Goal: Answer question/provide support: Share knowledge or assist other users

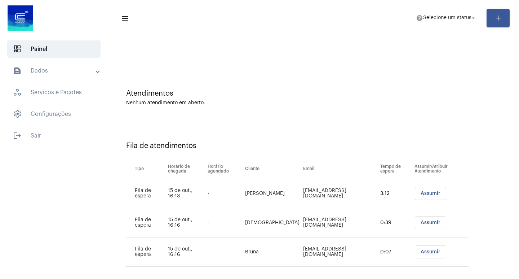
scroll to position [21, 0]
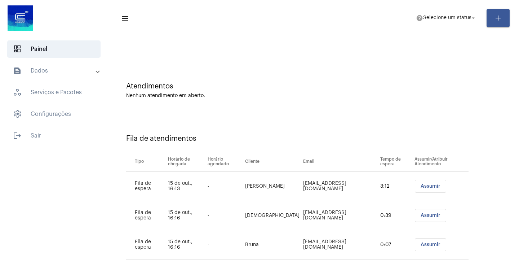
click at [421, 188] on span "Assumir" at bounding box center [430, 185] width 20 height 5
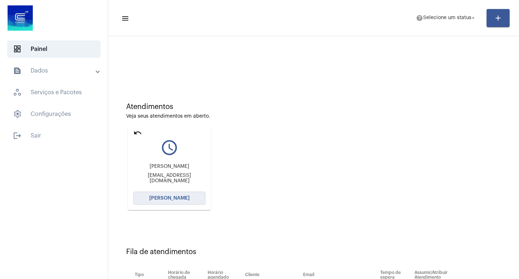
click at [144, 196] on button "[PERSON_NAME]" at bounding box center [169, 197] width 72 height 13
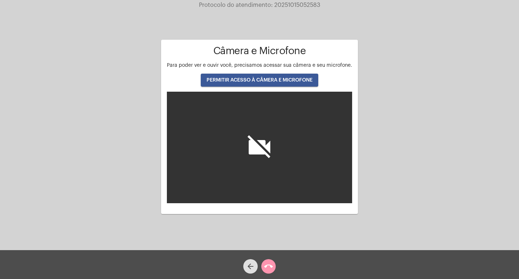
click at [283, 80] on span "PERMITIR ACESSO À CÂMERA E MICROFONE" at bounding box center [259, 79] width 106 height 5
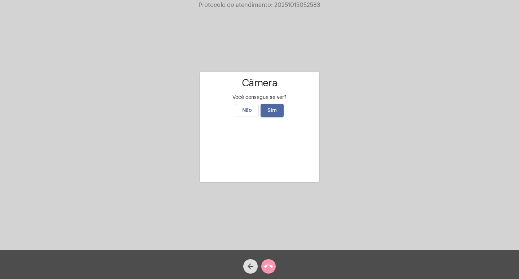
click at [272, 104] on button "Sim" at bounding box center [271, 110] width 23 height 13
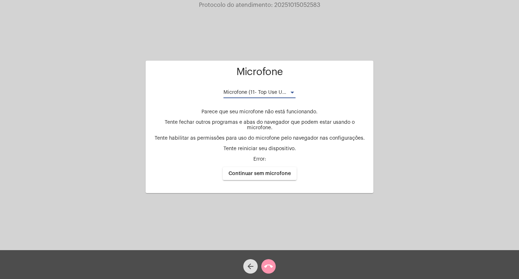
click at [277, 95] on span "Microfone (11- Top Use USB) (0d8c:0014)" at bounding box center [272, 92] width 99 height 5
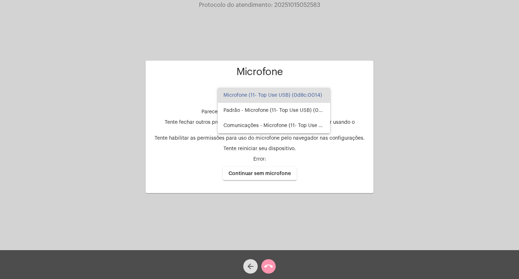
click at [203, 85] on div at bounding box center [259, 139] width 519 height 279
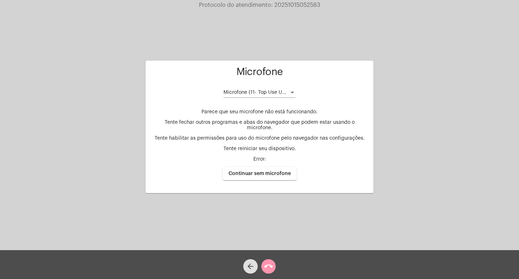
click at [266, 95] on div "Microfone (11- Top Use USB) (0d8c:0014)" at bounding box center [256, 93] width 66 height 6
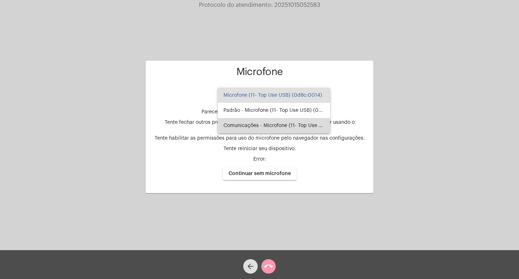
click at [259, 123] on span "Comunicações - Microfone (11- Top Use USB) (0d8c:0014)" at bounding box center [273, 125] width 101 height 15
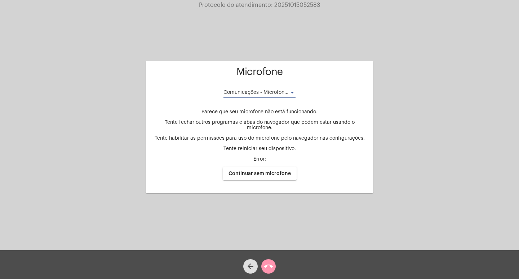
click at [276, 93] on span "Comunicações - Microfone (11- Top Use USB) (0d8c:0014)" at bounding box center [292, 92] width 139 height 5
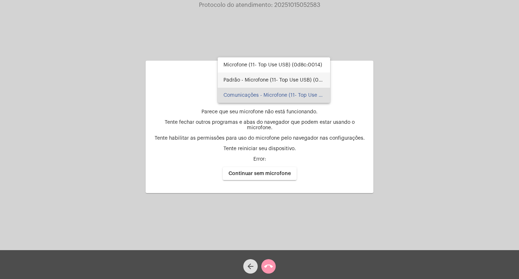
click at [263, 82] on span "Padrão - Microfone (11- Top Use USB) (0d8c:0014)" at bounding box center [273, 79] width 101 height 15
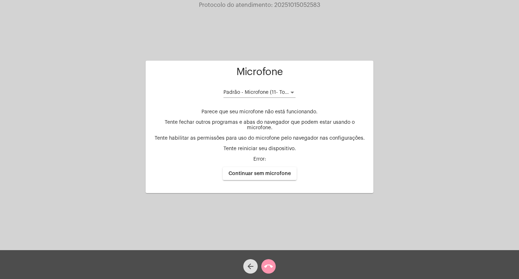
click at [271, 91] on div "Padrão - Microfone (11- Top Use USB) (0d8c:0014)" at bounding box center [259, 91] width 72 height 14
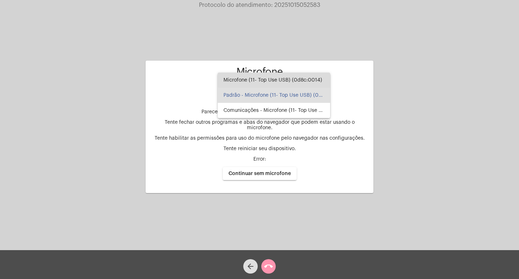
click at [287, 80] on span "Microfone (11- Top Use USB) (0d8c:0014)" at bounding box center [273, 79] width 101 height 15
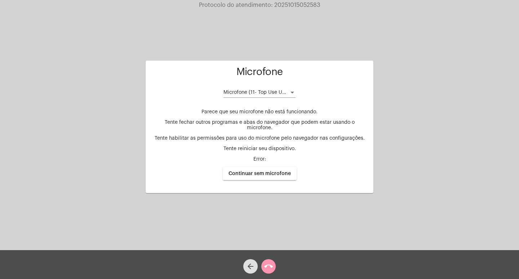
drag, startPoint x: 499, startPoint y: 43, endPoint x: 495, endPoint y: 36, distance: 7.7
click at [498, 42] on div "Cliente: [PERSON_NAME] cliente acessar a chamada Ajustes settings Microfone Mic…" at bounding box center [259, 126] width 517 height 250
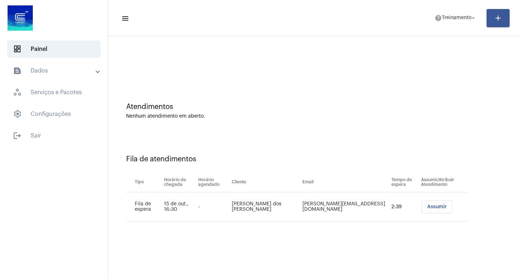
click at [432, 208] on span "Assumir" at bounding box center [437, 206] width 20 height 5
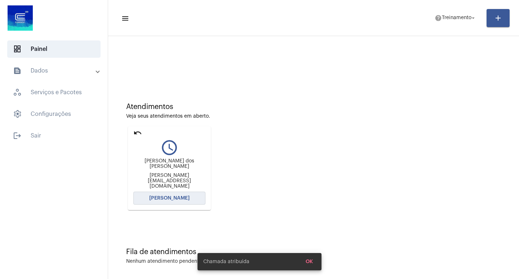
click at [148, 196] on button "[PERSON_NAME]" at bounding box center [169, 197] width 72 height 13
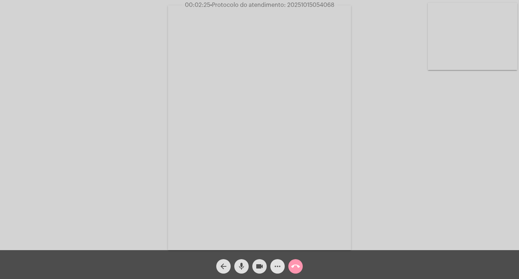
click at [273, 269] on mat-icon "more_horiz" at bounding box center [277, 266] width 9 height 9
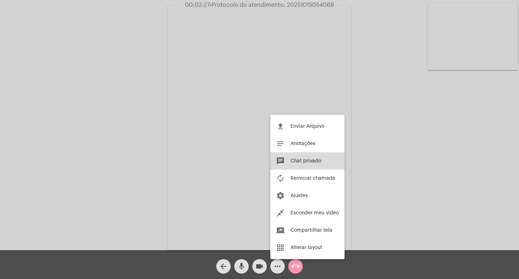
click at [298, 153] on button "chat Chat privado" at bounding box center [307, 160] width 74 height 17
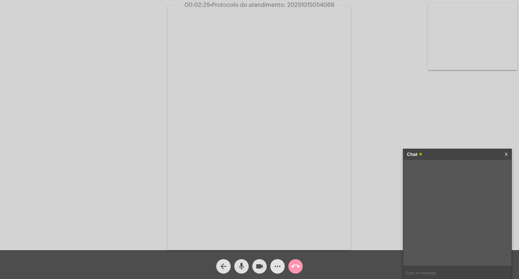
click at [282, 262] on button "more_horiz" at bounding box center [277, 266] width 14 height 14
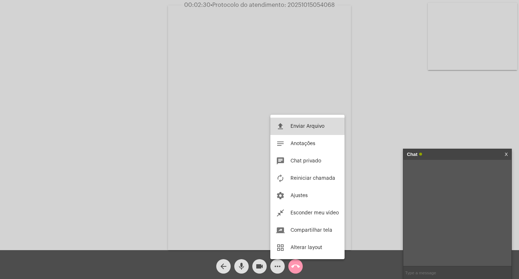
click at [299, 129] on button "file_upload Enviar Arquivo" at bounding box center [307, 125] width 74 height 17
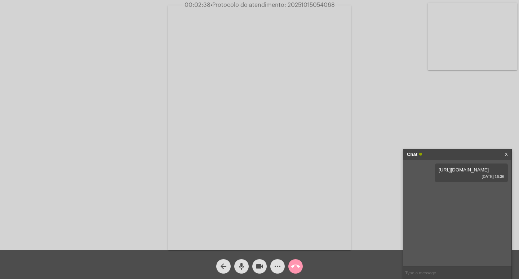
click at [303, 4] on span "• Protocolo do atendimento: 20251015054068" at bounding box center [272, 5] width 124 height 6
copy span "20251015054068"
click at [437, 270] on input "text" at bounding box center [457, 272] width 108 height 13
paste input "20251015054068"
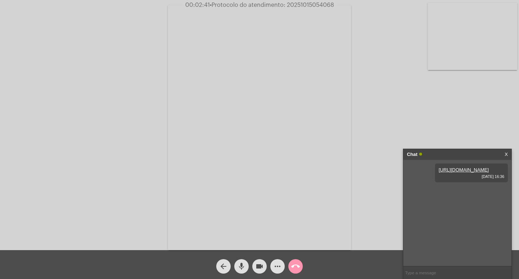
type input "20251015054068"
click at [439, 158] on div "Chat" at bounding box center [450, 154] width 86 height 11
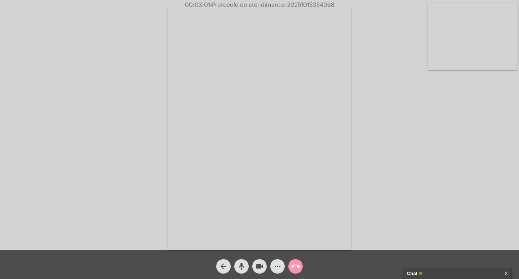
click at [254, 265] on button "videocam" at bounding box center [259, 266] width 14 height 14
click at [244, 264] on mat-icon "mic" at bounding box center [241, 266] width 9 height 9
click at [289, 262] on button "call_end" at bounding box center [295, 266] width 14 height 14
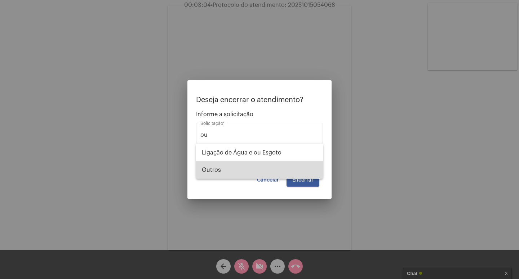
click at [269, 170] on span "Outros" at bounding box center [259, 169] width 115 height 17
type input "Outros"
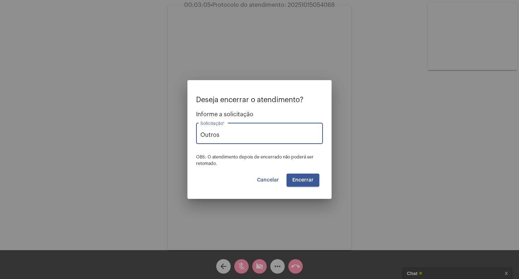
click at [304, 178] on span "Encerrar" at bounding box center [302, 179] width 21 height 5
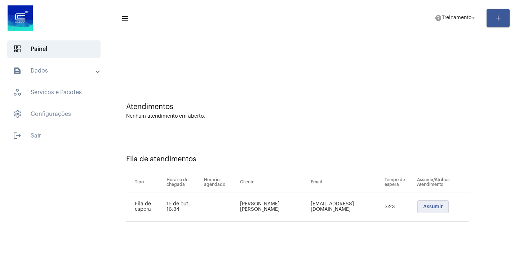
click at [430, 204] on span "Assumir" at bounding box center [433, 206] width 20 height 5
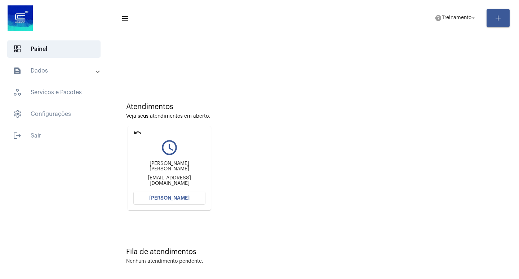
click at [204, 201] on button "[PERSON_NAME]" at bounding box center [169, 197] width 72 height 13
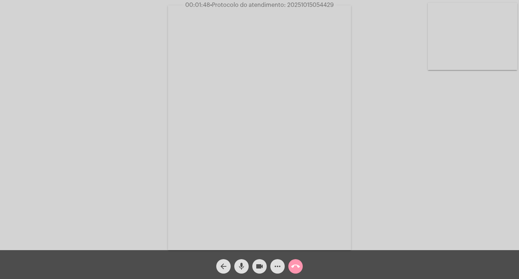
click at [262, 267] on mat-icon "videocam" at bounding box center [259, 266] width 9 height 9
click at [262, 267] on mat-icon "videocam_off" at bounding box center [259, 266] width 9 height 9
click at [256, 269] on mat-icon "videocam" at bounding box center [259, 266] width 9 height 9
click at [256, 269] on mat-icon "videocam_off" at bounding box center [259, 266] width 9 height 9
click at [280, 267] on mat-icon "more_horiz" at bounding box center [277, 266] width 9 height 9
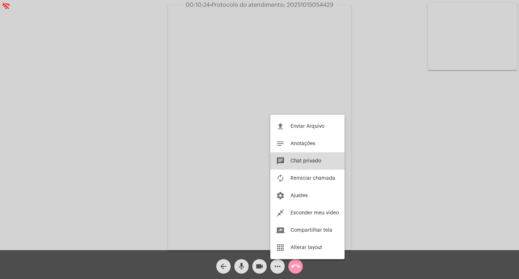
click at [300, 163] on button "chat Chat privado" at bounding box center [307, 160] width 74 height 17
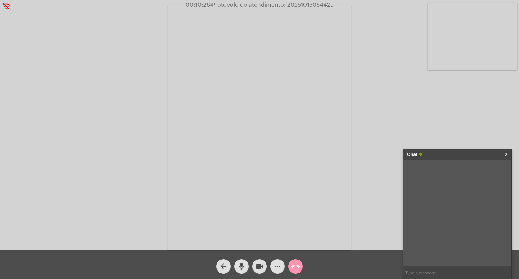
click at [413, 274] on input "text" at bounding box center [457, 272] width 108 height 13
click at [300, 14] on video at bounding box center [259, 127] width 183 height 244
click at [300, 4] on span "• Protocolo do atendimento: 20251015054429" at bounding box center [272, 5] width 124 height 6
copy span "20251015054429"
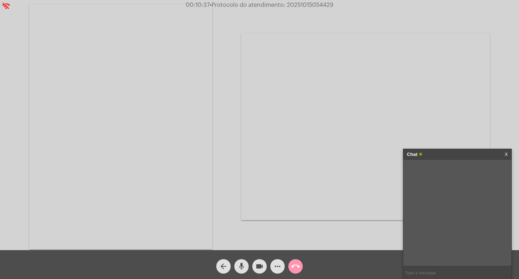
click at [174, 77] on video at bounding box center [120, 127] width 183 height 244
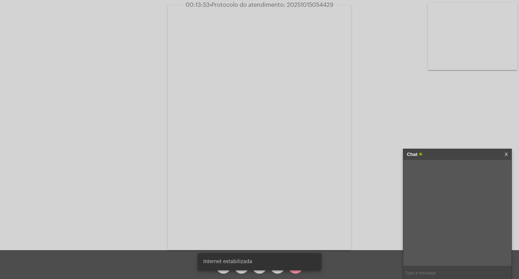
click at [301, 5] on span "• Protocolo do atendimento: 20251015054429" at bounding box center [272, 5] width 124 height 6
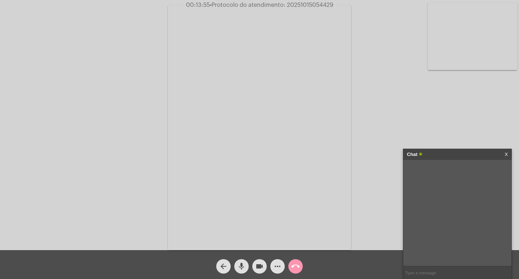
click at [447, 269] on input "text" at bounding box center [457, 272] width 108 height 13
paste input "20251015054429"
type input "20251015054429"
click at [445, 268] on input "20251015054429" at bounding box center [457, 272] width 108 height 13
click at [275, 258] on div "more_horiz" at bounding box center [277, 264] width 18 height 18
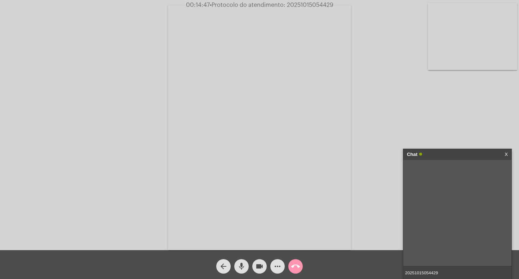
click at [280, 266] on mat-icon "more_horiz" at bounding box center [277, 266] width 9 height 9
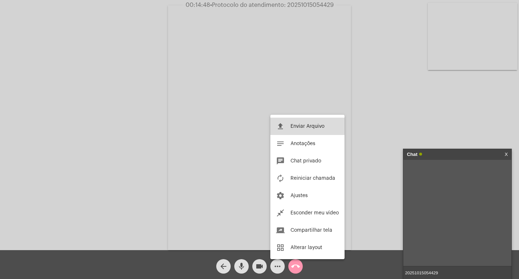
click at [309, 125] on span "Enviar Arquivo" at bounding box center [307, 126] width 34 height 5
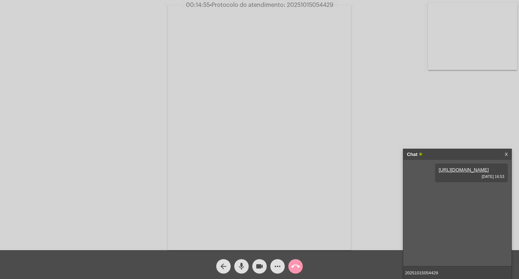
click at [443, 275] on input "20251015054429" at bounding box center [457, 272] width 108 height 13
click at [452, 156] on div "Chat" at bounding box center [450, 154] width 86 height 11
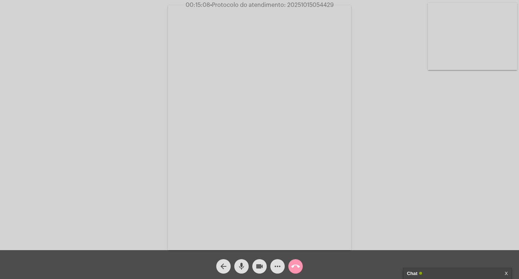
drag, startPoint x: 259, startPoint y: 259, endPoint x: 241, endPoint y: 262, distance: 18.1
click at [259, 260] on span "videocam" at bounding box center [259, 266] width 9 height 14
click at [236, 263] on button "mic" at bounding box center [241, 266] width 14 height 14
click at [291, 263] on button "call_end" at bounding box center [295, 266] width 14 height 14
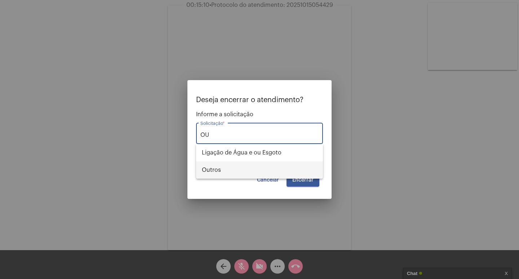
click at [277, 170] on span "Outros" at bounding box center [259, 169] width 115 height 17
type input "Outros"
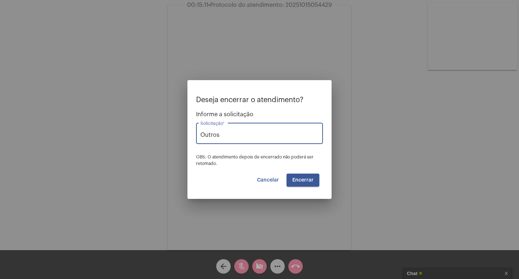
click at [304, 180] on span "Encerrar" at bounding box center [302, 179] width 21 height 5
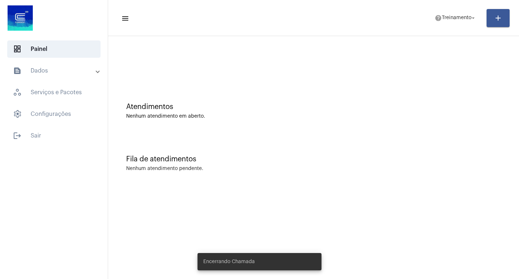
click at [447, 26] on mat-toolbar-row "menu help Treinamento arrow_drop_down add" at bounding box center [313, 17] width 411 height 23
click at [446, 20] on span "Treinamento" at bounding box center [457, 17] width 30 height 5
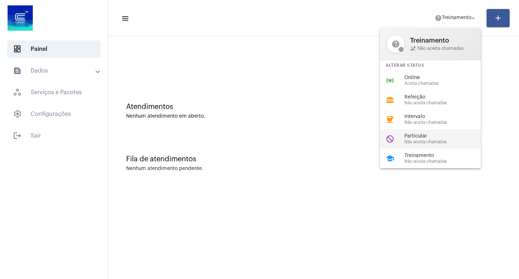
click at [395, 142] on div "do_not_disturb Particular Não aceita chamadas" at bounding box center [436, 138] width 112 height 19
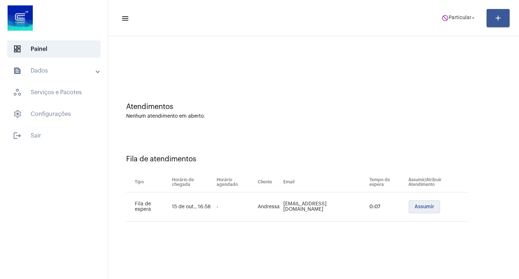
click at [424, 206] on span "Assumir" at bounding box center [424, 206] width 20 height 5
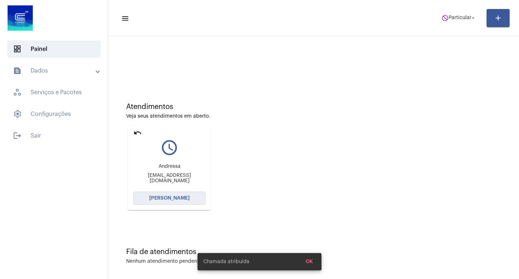
click at [149, 201] on button "[PERSON_NAME]" at bounding box center [169, 197] width 72 height 13
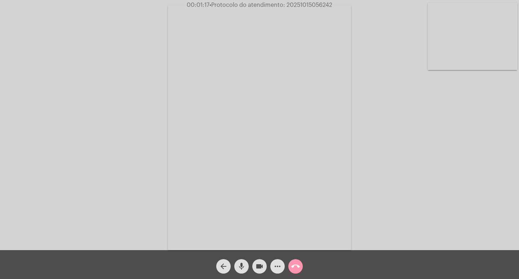
click at [262, 259] on span "videocam" at bounding box center [259, 266] width 9 height 14
click at [243, 262] on mat-icon "mic" at bounding box center [241, 266] width 9 height 9
drag, startPoint x: 263, startPoint y: 263, endPoint x: 258, endPoint y: 262, distance: 4.6
click at [261, 262] on mat-icon "videocam_off" at bounding box center [259, 266] width 9 height 9
click at [241, 265] on mat-icon "mic_off" at bounding box center [241, 266] width 9 height 9
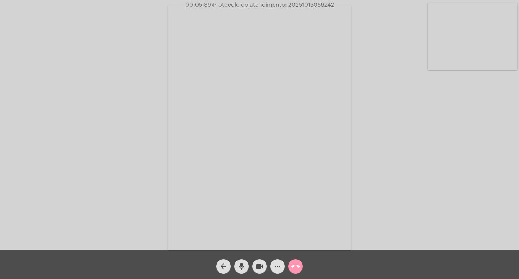
click at [314, 6] on span "• Protocolo do atendimento: 20251015056242" at bounding box center [272, 5] width 123 height 6
copy span "20251015056242"
drag, startPoint x: 271, startPoint y: 269, endPoint x: 277, endPoint y: 260, distance: 10.1
click at [274, 268] on button "more_horiz" at bounding box center [277, 266] width 14 height 14
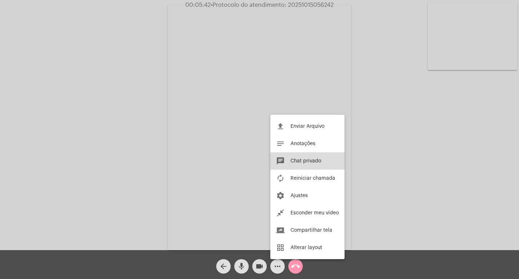
click at [302, 159] on span "Chat privado" at bounding box center [305, 160] width 31 height 5
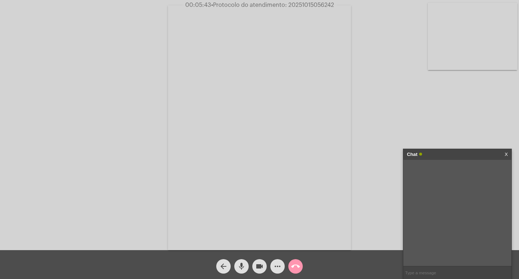
click at [413, 270] on input "text" at bounding box center [457, 272] width 108 height 13
paste input "20251015056242"
type input "20251015056242"
click at [451, 155] on div "Chat" at bounding box center [450, 154] width 86 height 11
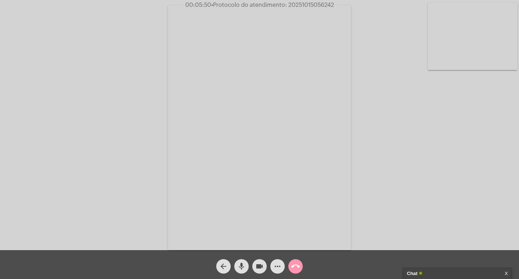
click at [260, 263] on mat-icon "videocam" at bounding box center [259, 266] width 9 height 9
click at [238, 265] on mat-icon "mic" at bounding box center [241, 266] width 9 height 9
click at [289, 265] on button "call_end" at bounding box center [295, 266] width 14 height 14
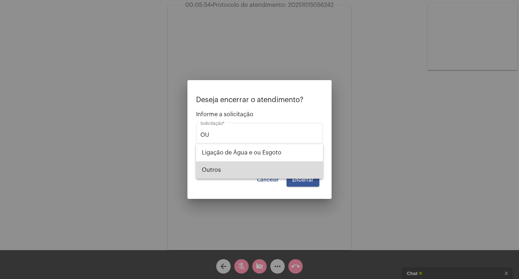
click at [263, 171] on span "Outros" at bounding box center [259, 169] width 115 height 17
type input "Outros"
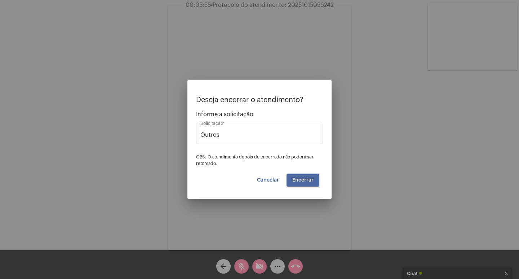
click at [301, 183] on button "Encerrar" at bounding box center [302, 179] width 33 height 13
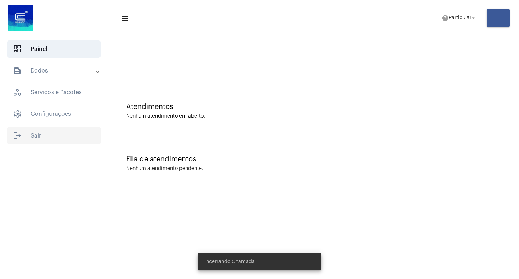
click at [62, 138] on span "logout Sair" at bounding box center [53, 135] width 93 height 17
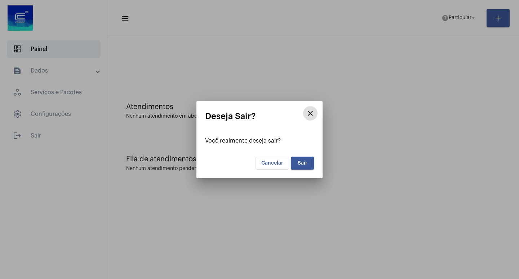
click at [293, 162] on button "Sair" at bounding box center [302, 162] width 23 height 13
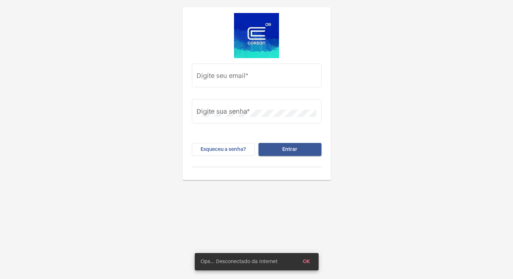
type input "Vitoria.cruz@operacaocorsan.com.br"
